Goal: Understand process/instructions

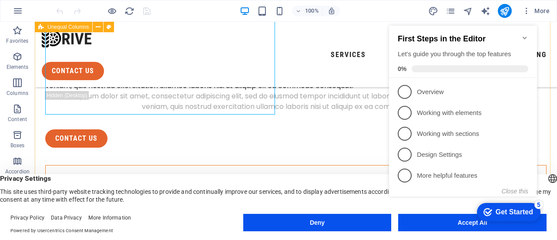
scroll to position [43, 0]
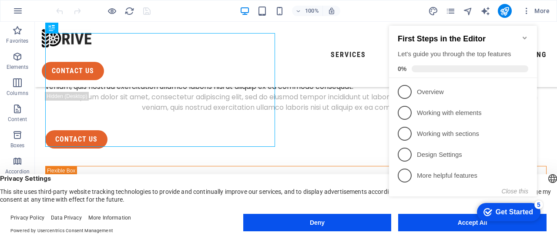
click div "checkmark Get Started 5 First Steps in the Editor Let's guide you through the t…"
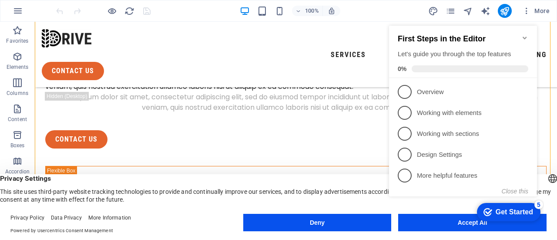
click at [524, 34] on icon "Minimize checklist" at bounding box center [524, 37] width 7 height 7
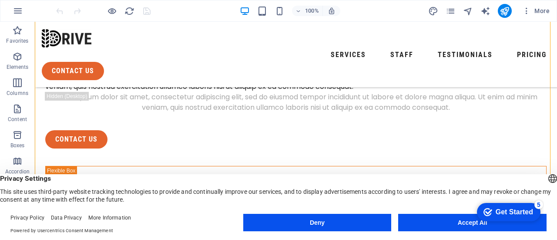
click at [484, 220] on div "checkmark Get Started 5" at bounding box center [508, 212] width 63 height 18
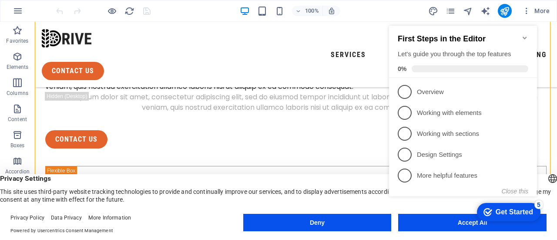
click div "checkmark Get Started 5 First Steps in the Editor Let's guide you through the t…"
click at [488, 216] on div "checkmark Get Started 5" at bounding box center [508, 211] width 50 height 9
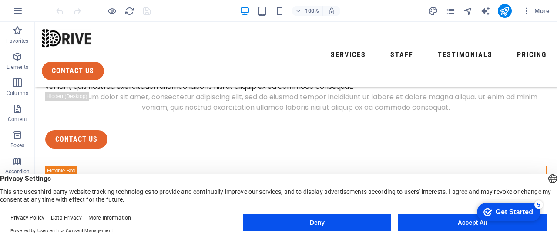
click div "checkmark Get Started 5 First Steps in the Editor Let's guide you through the t…"
click at [521, 208] on div "Get Started" at bounding box center [513, 212] width 37 height 8
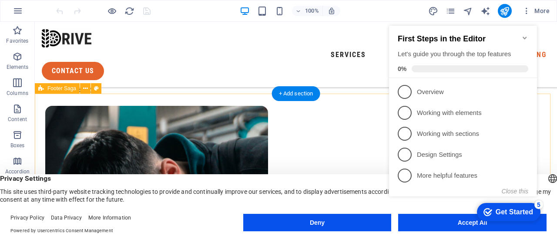
scroll to position [3084, 0]
